Goal: Task Accomplishment & Management: Manage account settings

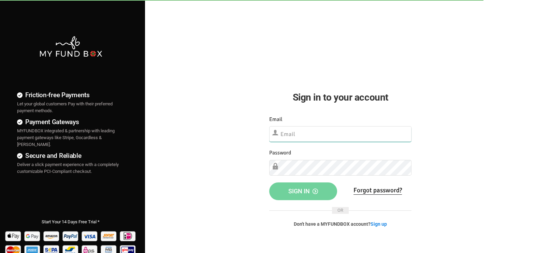
type input "[EMAIL_ADDRESS][DOMAIN_NAME]"
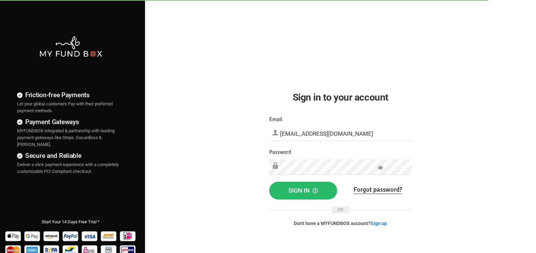
click at [497, 119] on div "Friction-free Payments Let your global customers Pay with their preferred payme…" at bounding box center [268, 175] width 543 height 350
click at [305, 189] on span "Sign in" at bounding box center [303, 189] width 30 height 7
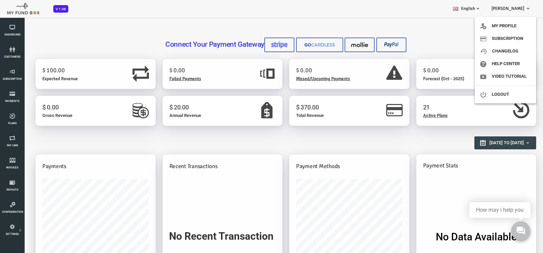
click at [518, 6] on span "SAMEER AHMED" at bounding box center [507, 8] width 33 height 5
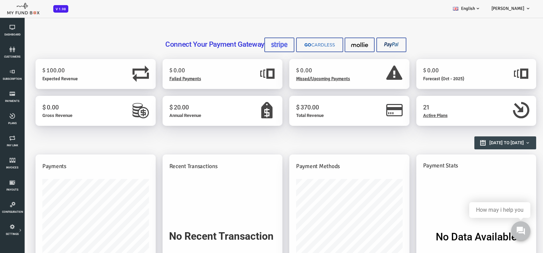
click at [518, 6] on span "SAMEER AHMED" at bounding box center [507, 8] width 33 height 5
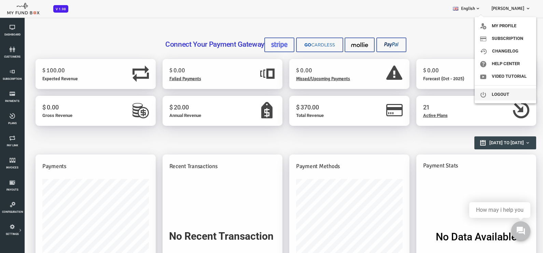
click at [505, 88] on link "Logout" at bounding box center [504, 94] width 61 height 12
